Goal: Find specific page/section: Find specific page/section

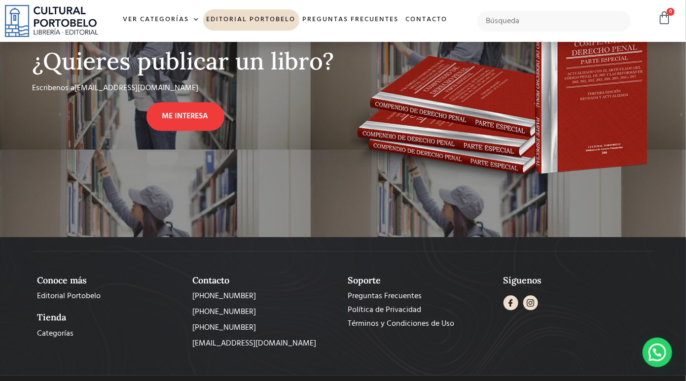
scroll to position [851, 0]
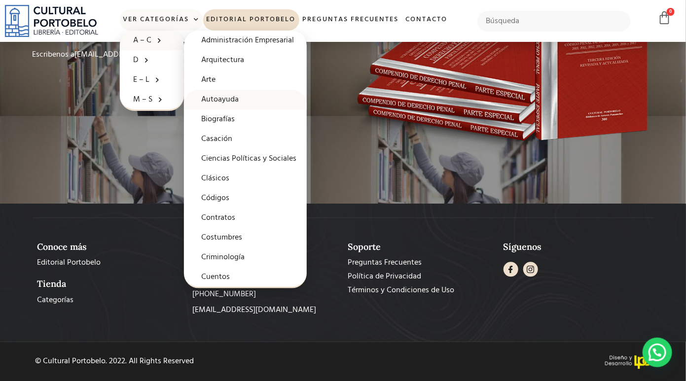
click at [215, 96] on link "Autoayuda" at bounding box center [245, 100] width 123 height 20
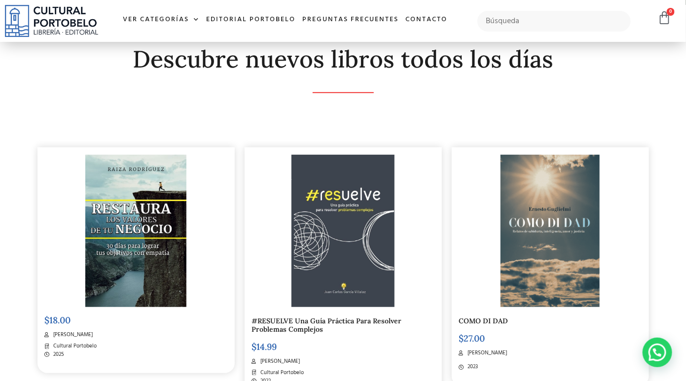
scroll to position [197, 0]
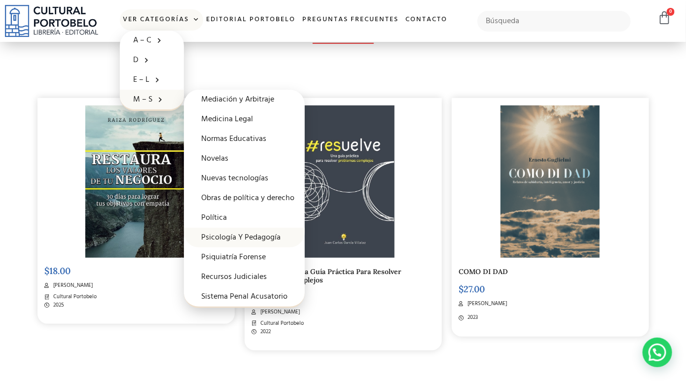
click at [274, 239] on link "Psicología Y Pedagogía" at bounding box center [244, 238] width 121 height 20
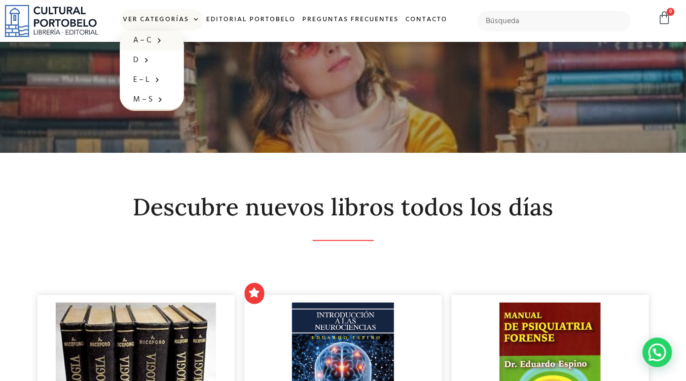
click at [155, 32] on link "A – C" at bounding box center [152, 41] width 64 height 20
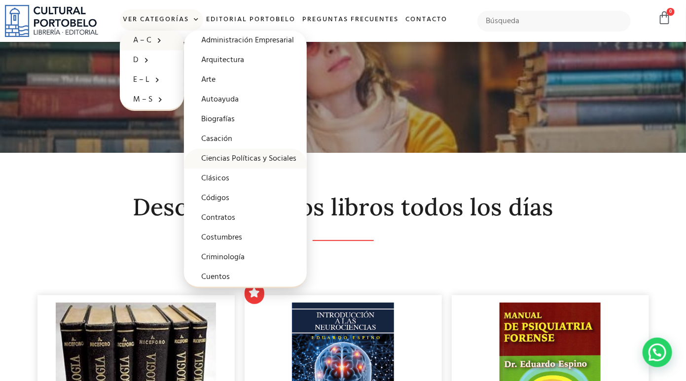
click at [240, 160] on link "Ciencias Políticas y Sociales" at bounding box center [245, 159] width 123 height 20
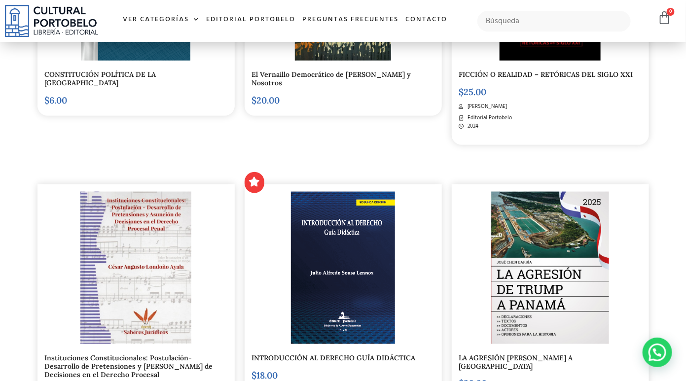
scroll to position [493, 0]
